Goal: Task Accomplishment & Management: Complete application form

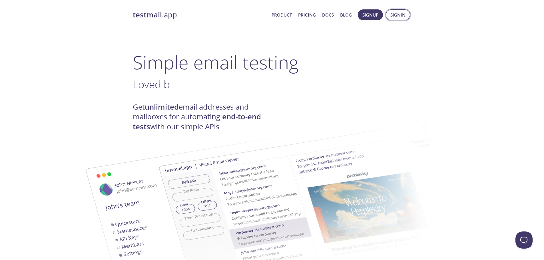
click at [388, 19] on button "Signin" at bounding box center [398, 14] width 24 height 11
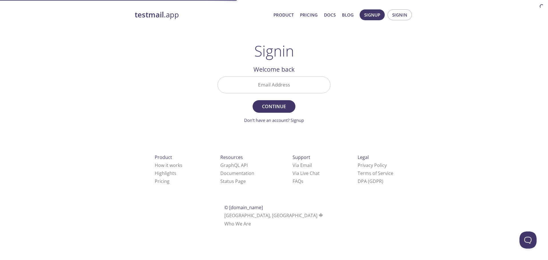
click at [300, 91] on input "Email Address" at bounding box center [274, 85] width 112 height 16
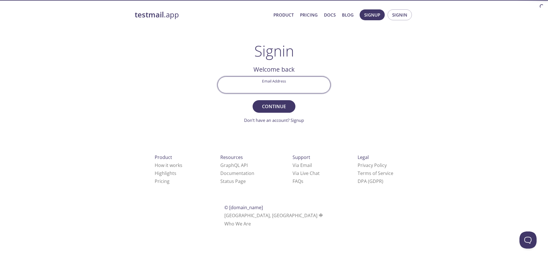
click at [396, 59] on div "testmail .app Product Pricing Docs Blog Signup Signin Signin Welcome back Email…" at bounding box center [274, 125] width 292 height 238
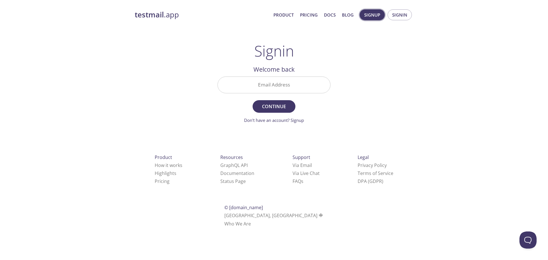
click at [376, 13] on span "Signup" at bounding box center [372, 14] width 16 height 7
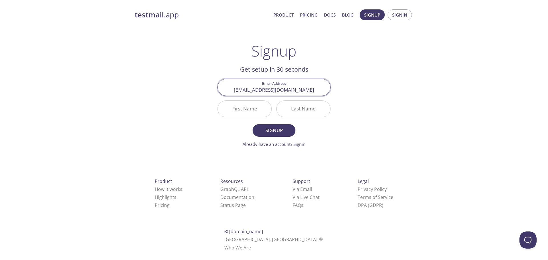
type input "[EMAIL_ADDRESS][DOMAIN_NAME]"
click at [253, 111] on input "First Name" at bounding box center [245, 109] width 54 height 16
type input "[PERSON_NAME]"
type input "Cordón"
click at [262, 132] on span "Signup" at bounding box center [274, 130] width 30 height 8
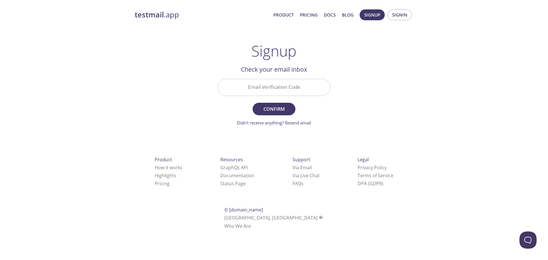
click at [289, 93] on input "Email Verification Code" at bounding box center [274, 87] width 112 height 16
paste input "QQ74WP5"
type input "QQ74WP5"
click at [281, 110] on span "Confirm" at bounding box center [274, 109] width 30 height 8
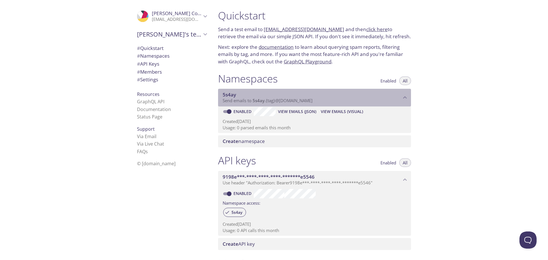
click at [269, 98] on span "Send emails to 5s4ay . {tag} @[DOMAIN_NAME]" at bounding box center [268, 101] width 90 height 6
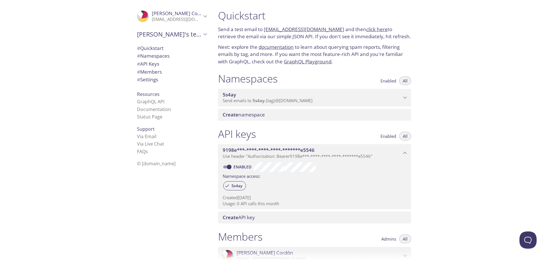
click at [269, 98] on span "Send emails to 5s4ay . {tag} @[DOMAIN_NAME]" at bounding box center [268, 101] width 90 height 6
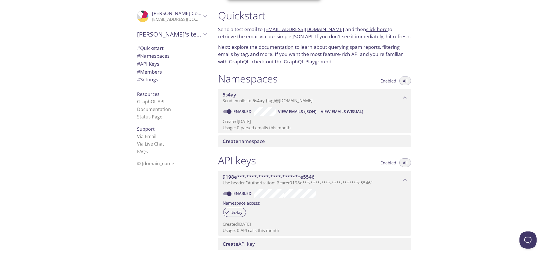
click at [307, 108] on span "View Emails (JSON)" at bounding box center [297, 111] width 38 height 7
